Goal: Transaction & Acquisition: Purchase product/service

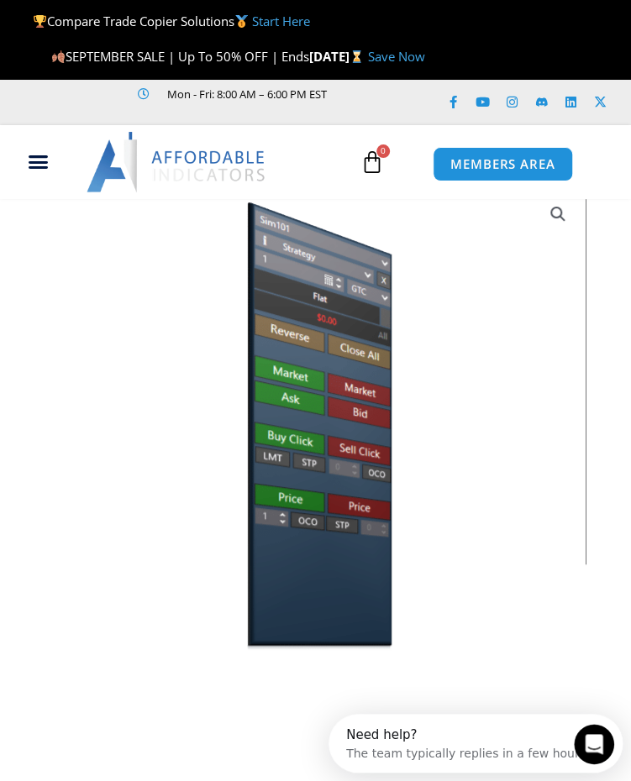
click at [424, 56] on link "Save Now" at bounding box center [395, 56] width 57 height 17
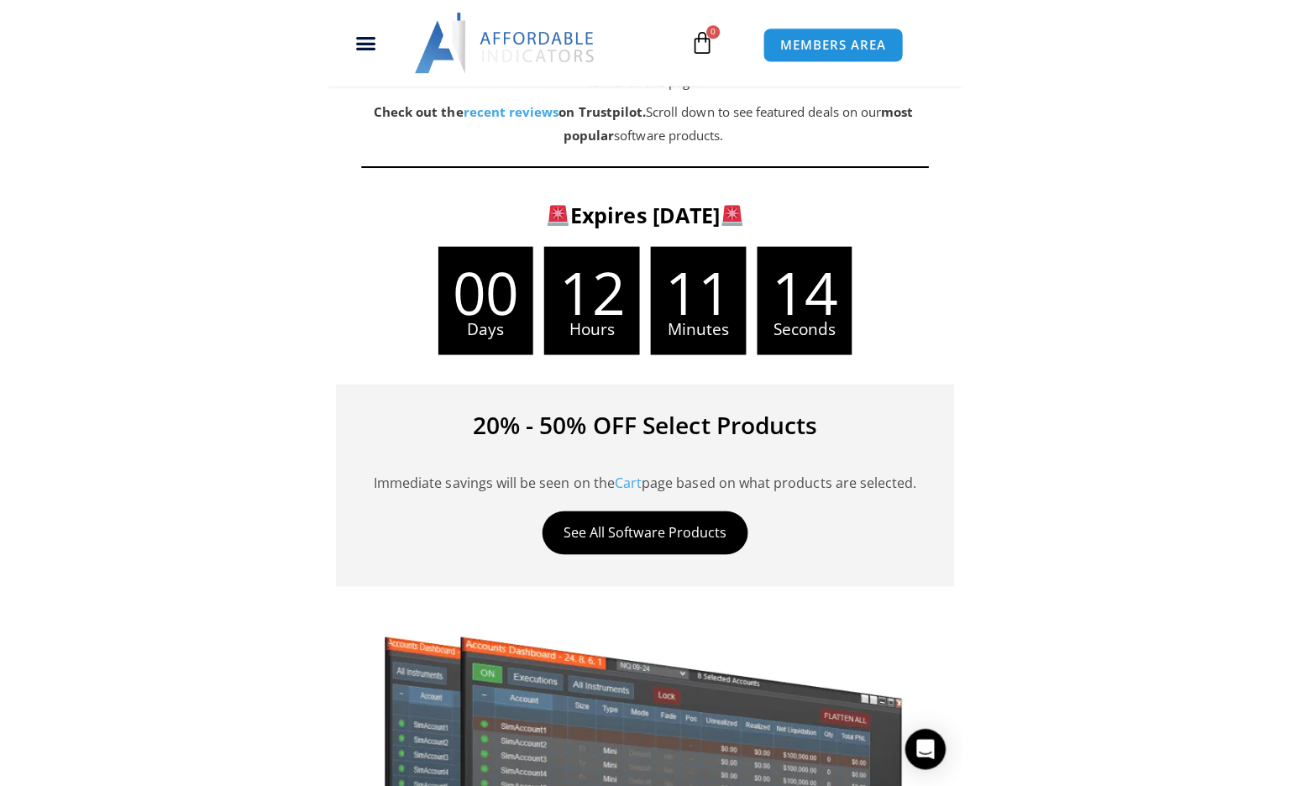
scroll to position [420, 0]
